Goal: Information Seeking & Learning: Learn about a topic

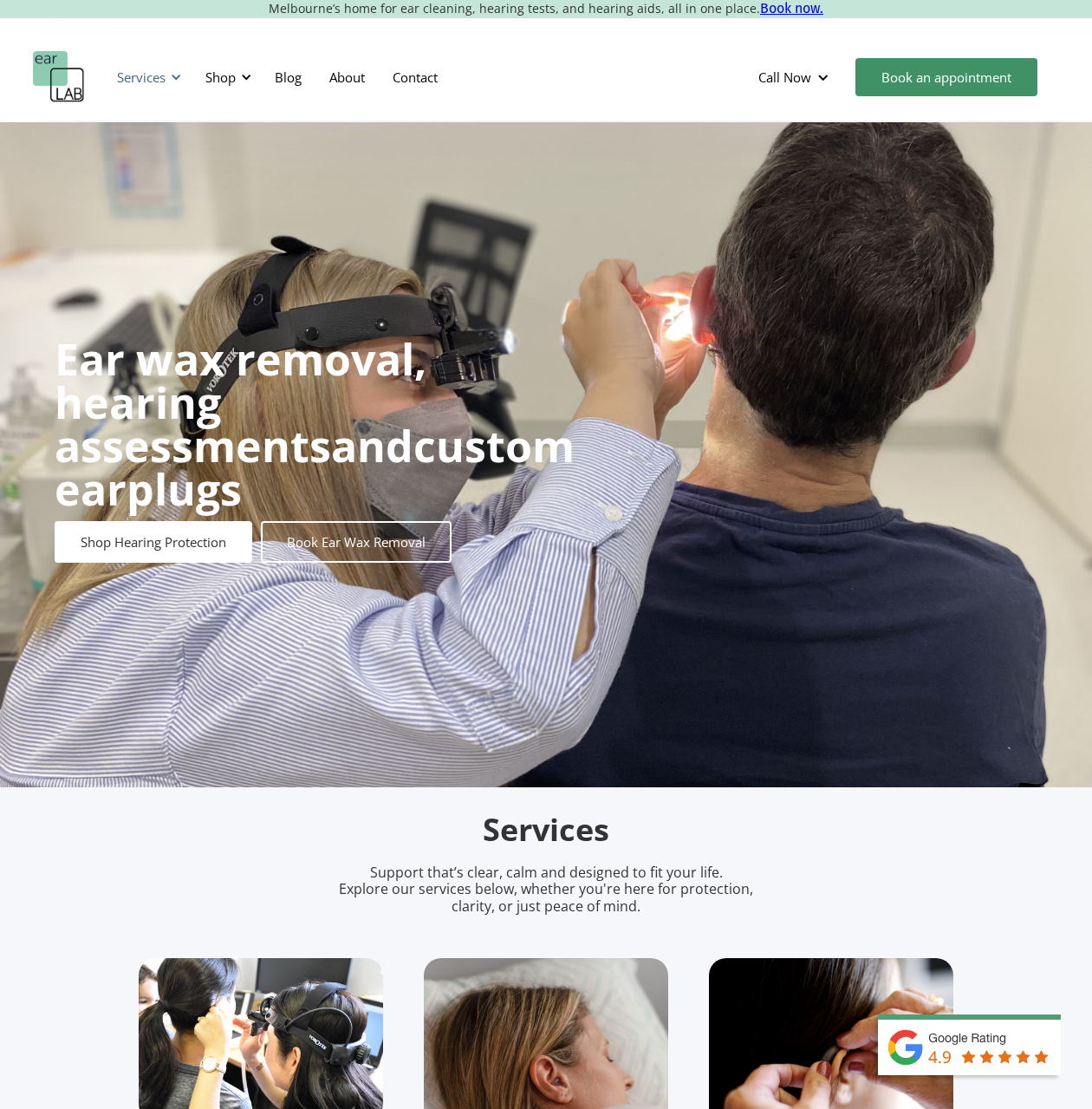
click at [165, 72] on div "Services" at bounding box center [140, 77] width 48 height 17
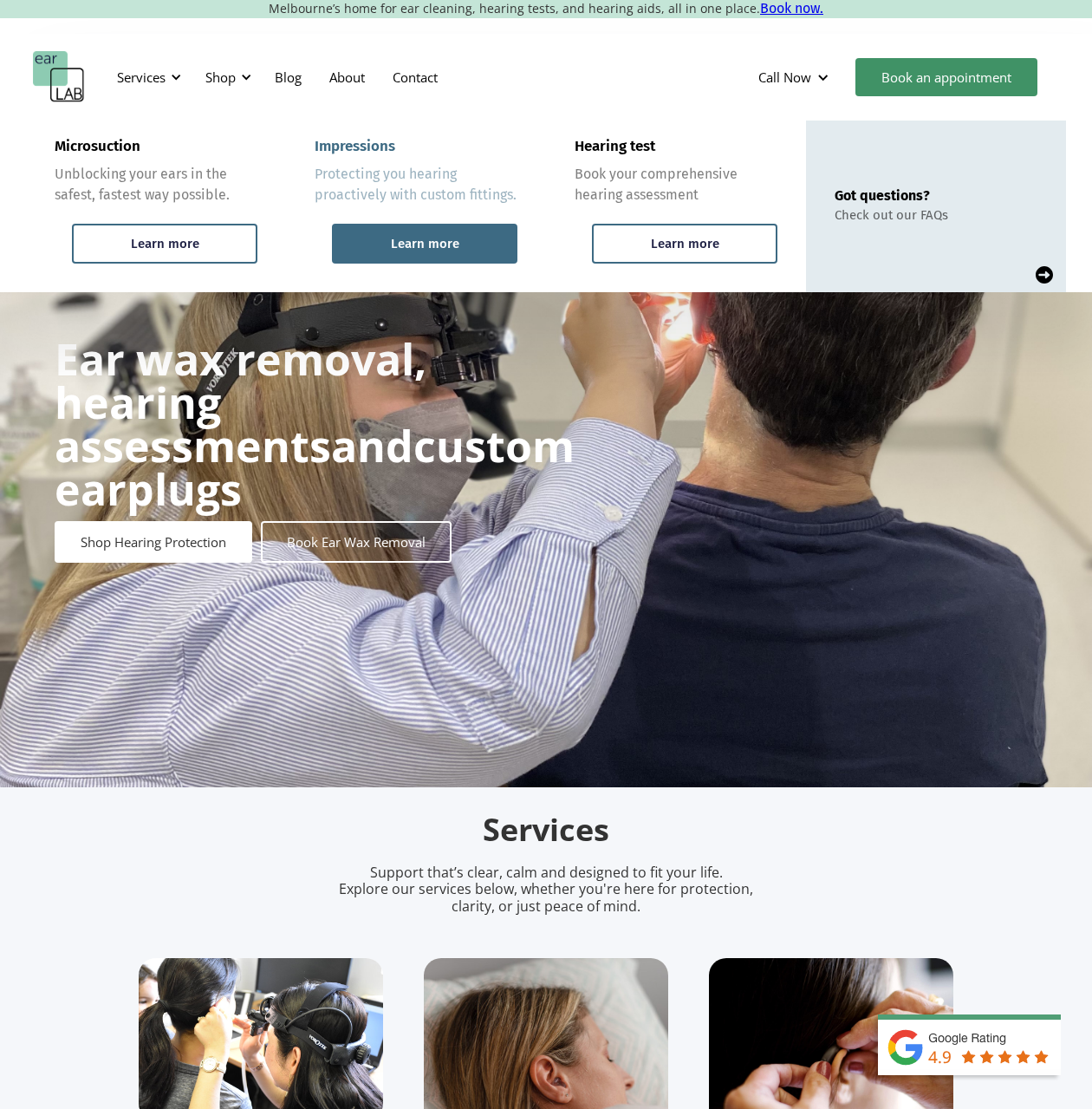
click at [457, 236] on div "Learn more" at bounding box center [425, 244] width 68 height 15
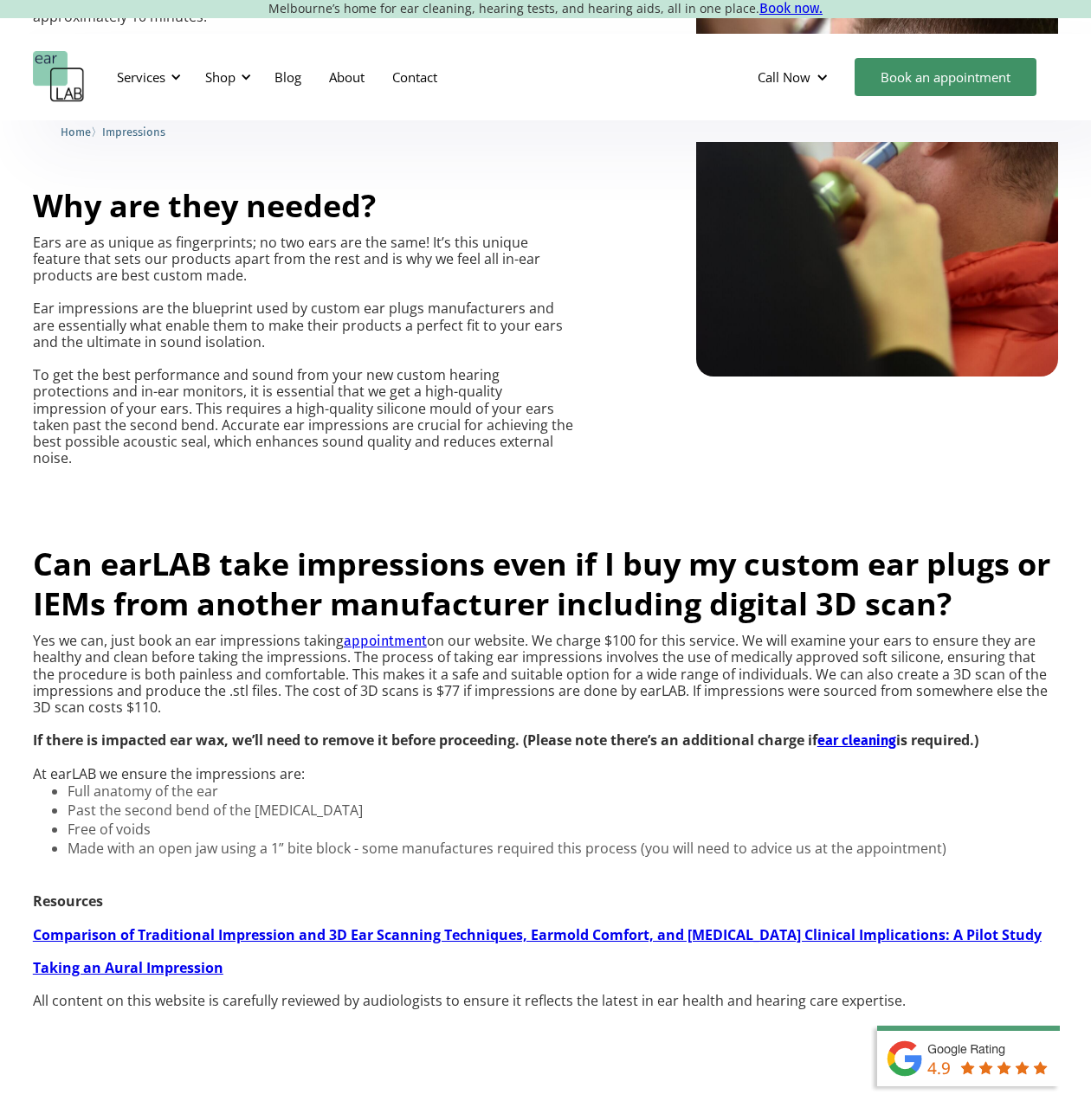
scroll to position [1174, 0]
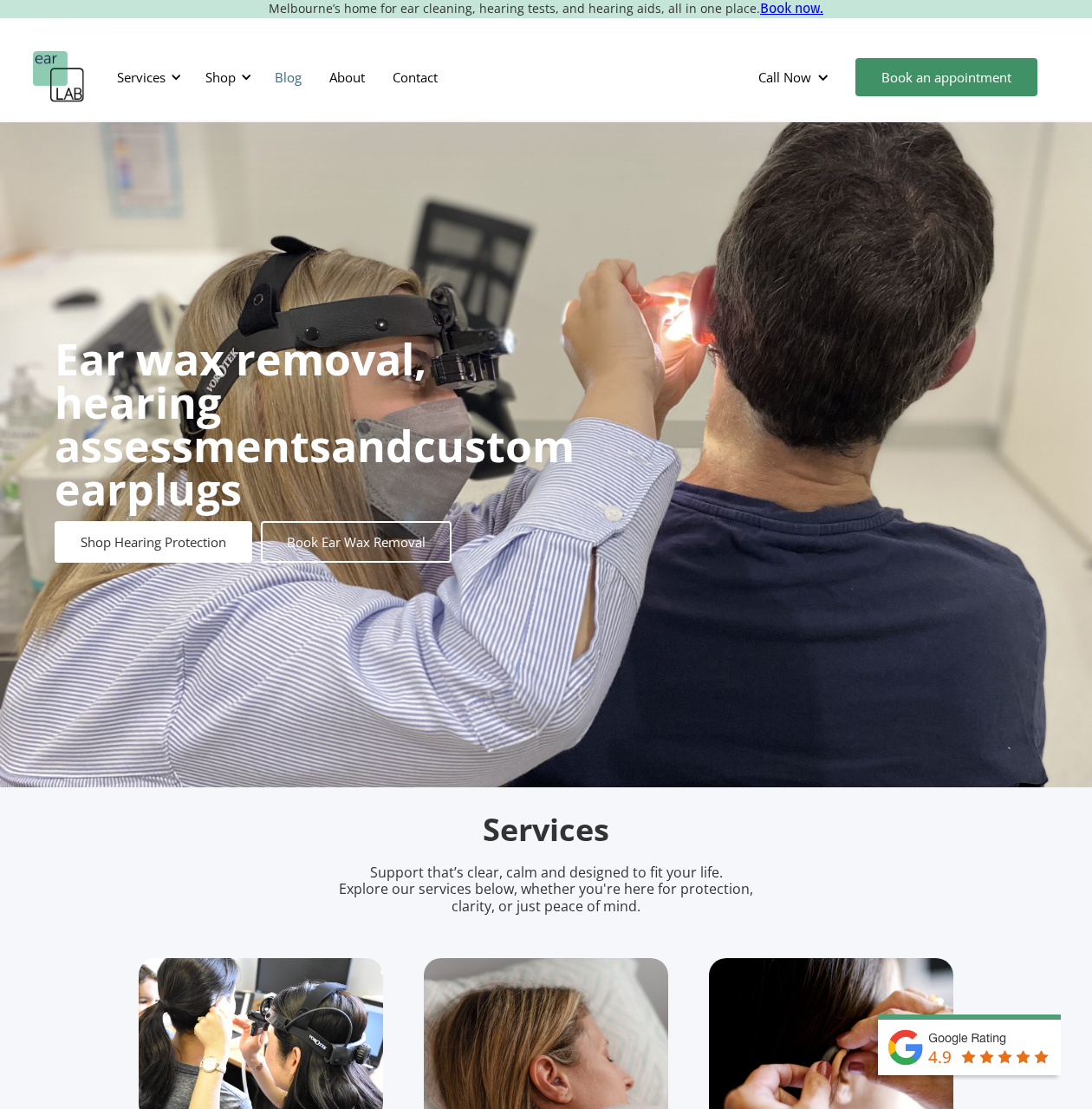
click at [292, 76] on link "Blog" at bounding box center [288, 77] width 55 height 50
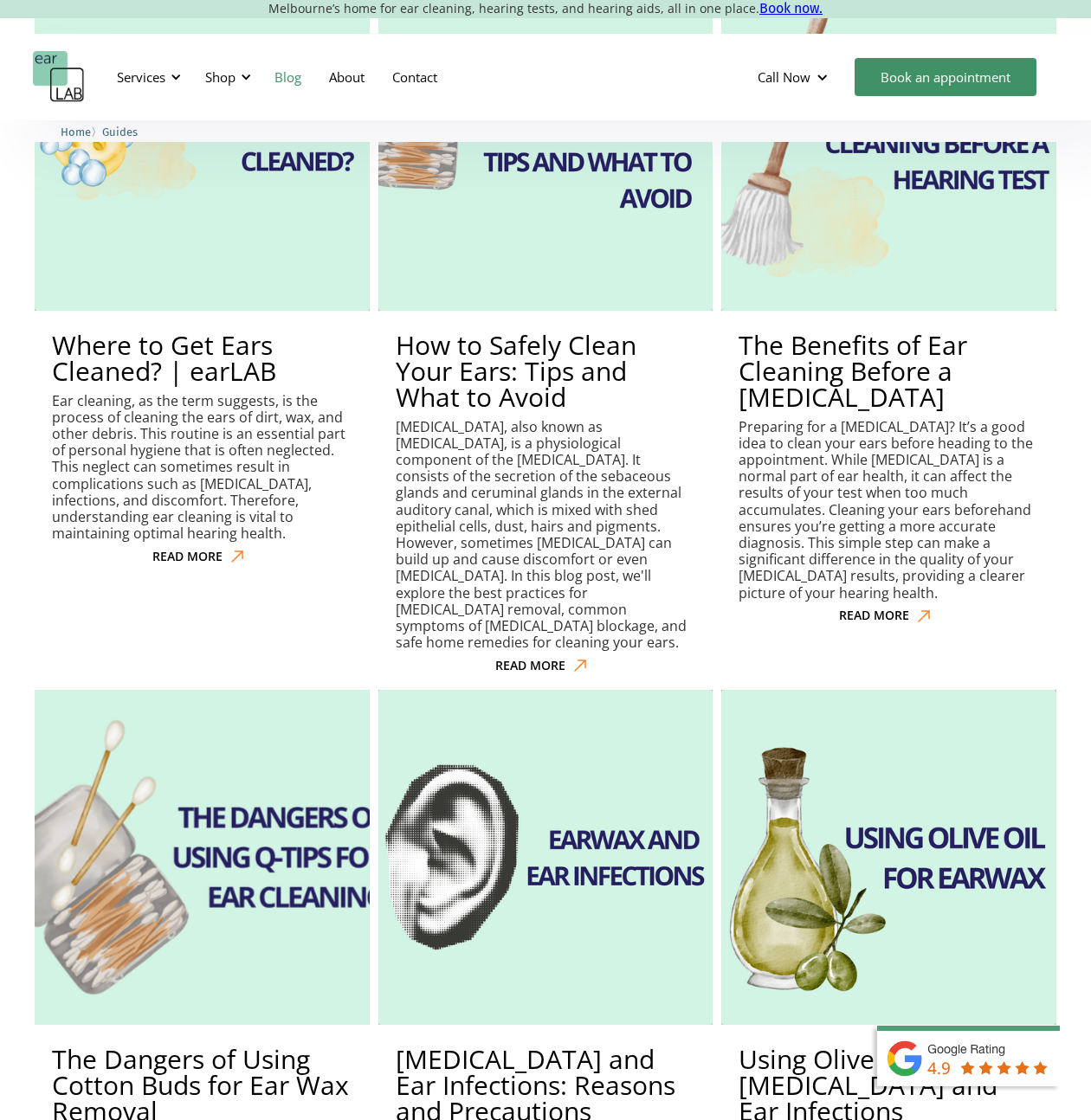
scroll to position [1854, 0]
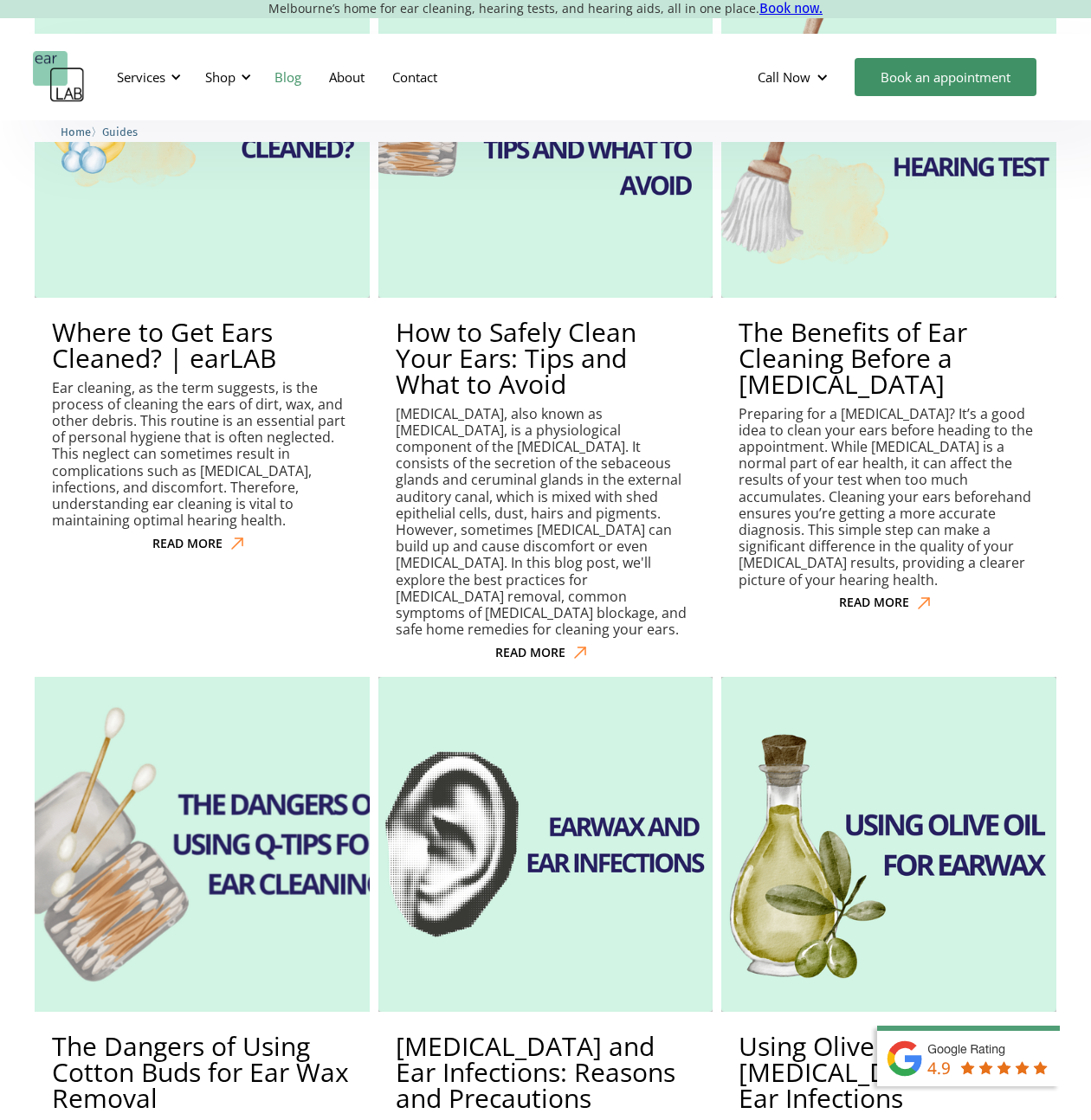
click at [185, 844] on img at bounding box center [202, 844] width 368 height 368
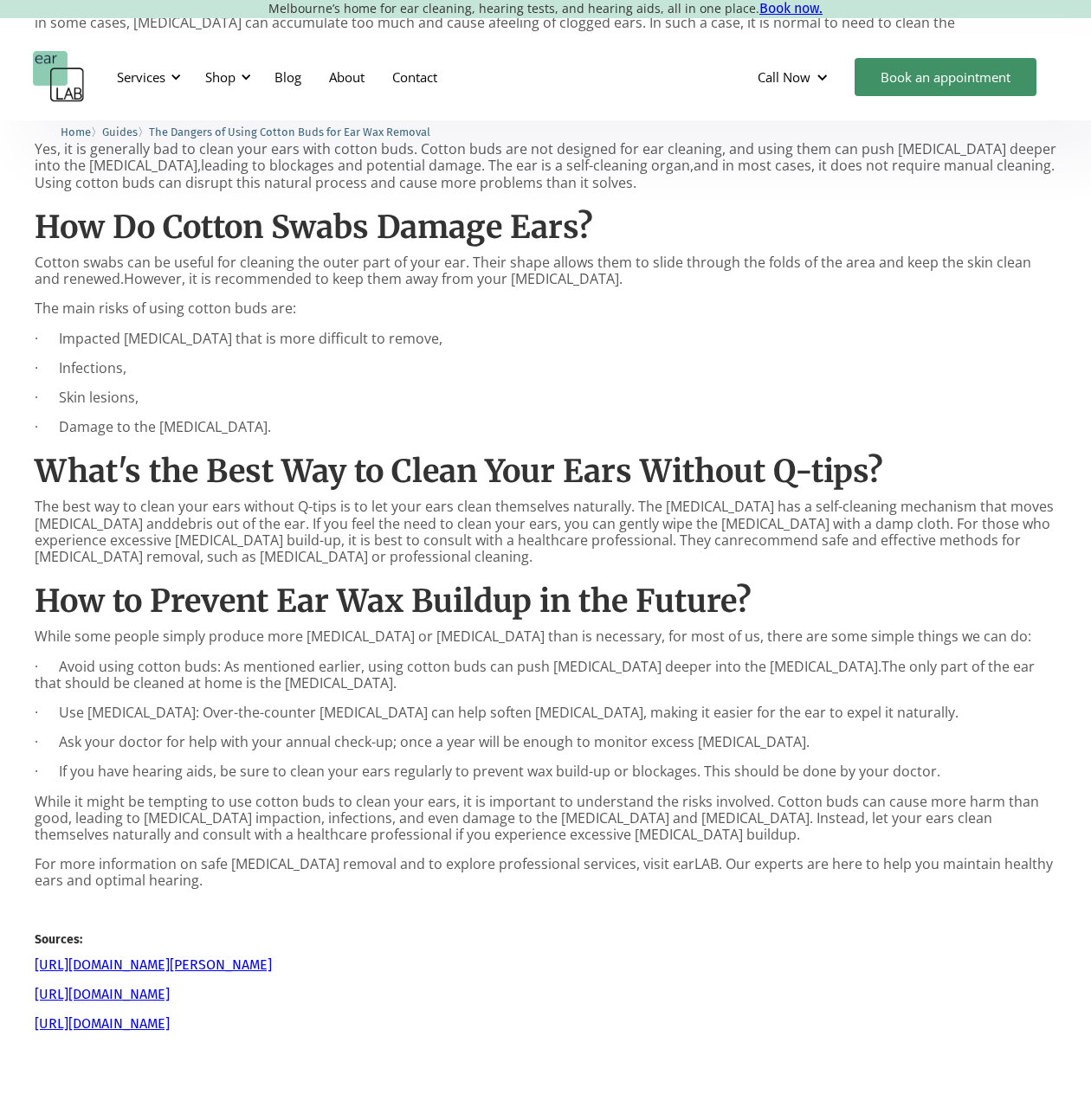
scroll to position [977, 0]
click at [23, 426] on div "Many people use cotton buds (also known as cotton swabs and Q-tips) to remove m…" at bounding box center [546, 515] width 1091 height 1323
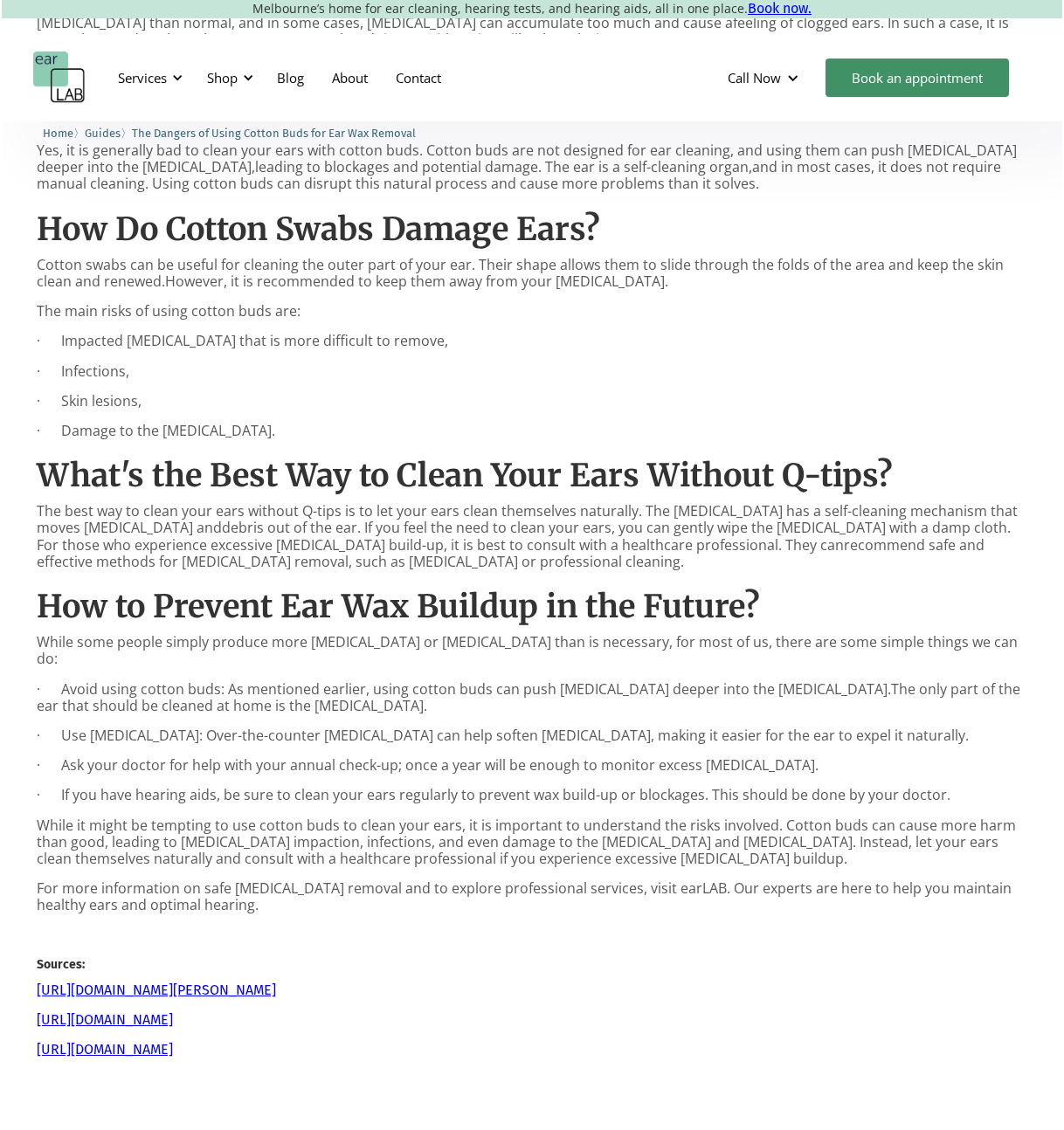
scroll to position [969, 0]
